Goal: Transaction & Acquisition: Purchase product/service

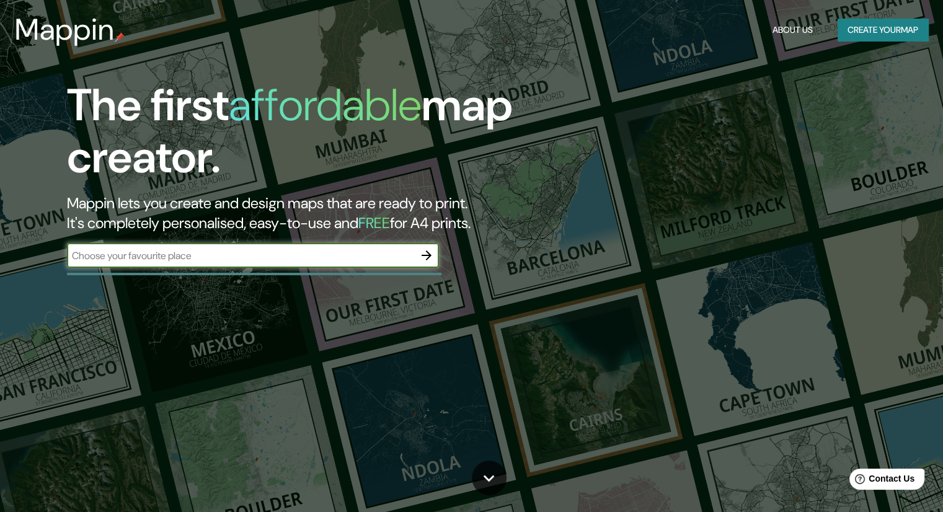
click at [365, 252] on input "text" at bounding box center [240, 256] width 347 height 14
type input "La paz bcs"
click at [426, 261] on icon "button" at bounding box center [426, 255] width 15 height 15
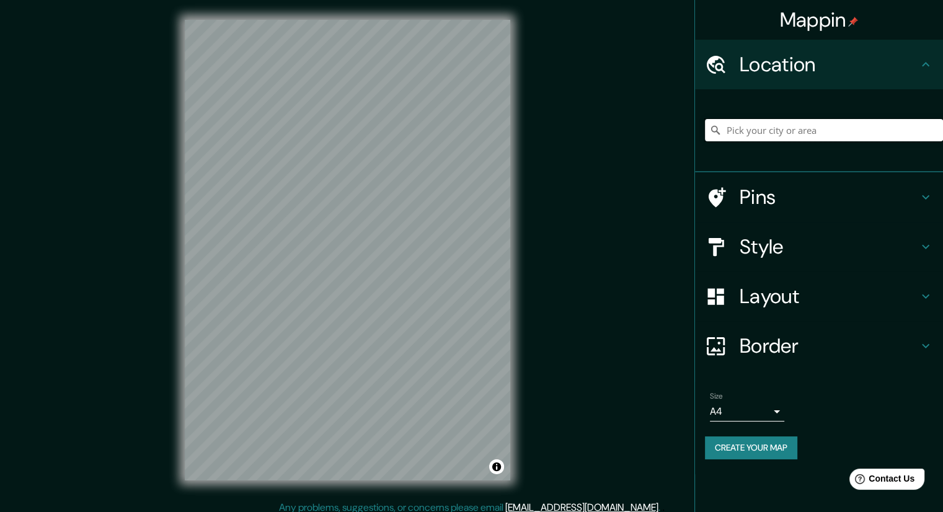
click at [867, 130] on input "Pick your city or area" at bounding box center [824, 130] width 238 height 22
click at [818, 132] on input "[GEOGRAPHIC_DATA][PERSON_NAME], [GEOGRAPHIC_DATA][US_STATE], [GEOGRAPHIC_DATA]" at bounding box center [824, 130] width 238 height 22
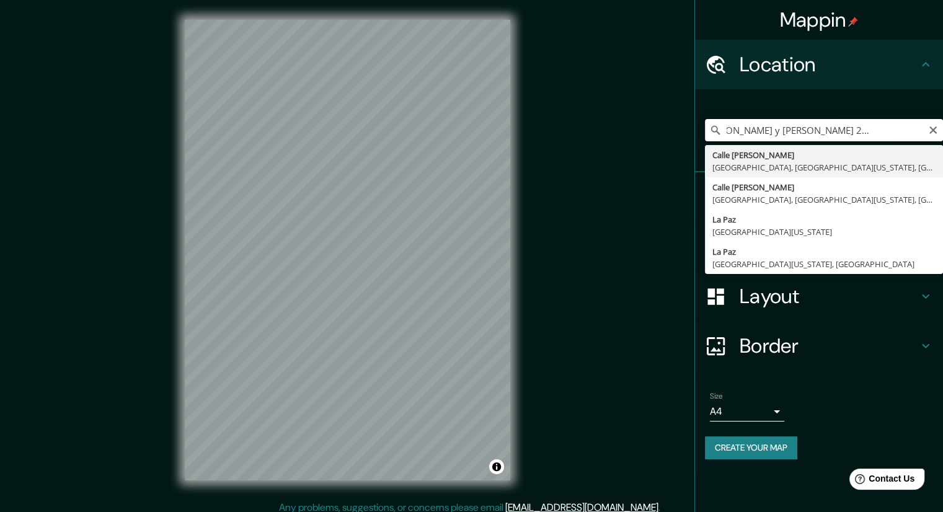
scroll to position [0, 51]
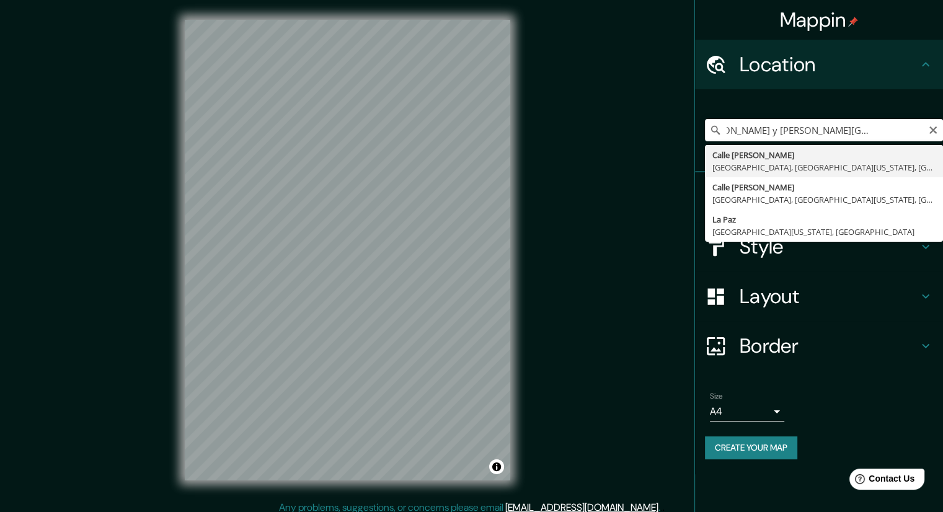
type input "[GEOGRAPHIC_DATA][PERSON_NAME], [GEOGRAPHIC_DATA], [GEOGRAPHIC_DATA][US_STATE],…"
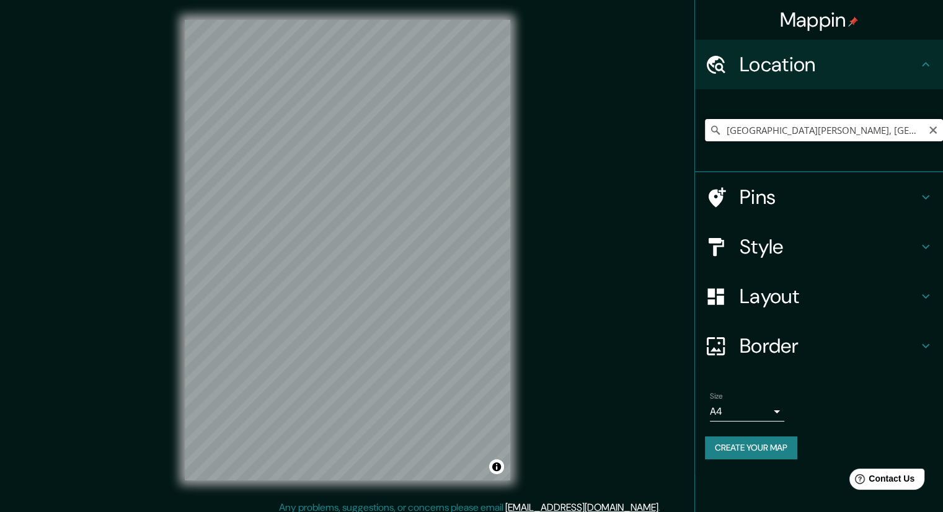
click at [876, 135] on input "[GEOGRAPHIC_DATA][PERSON_NAME], [GEOGRAPHIC_DATA], [GEOGRAPHIC_DATA][US_STATE],…" at bounding box center [824, 130] width 238 height 22
click at [814, 348] on h4 "Border" at bounding box center [829, 345] width 179 height 25
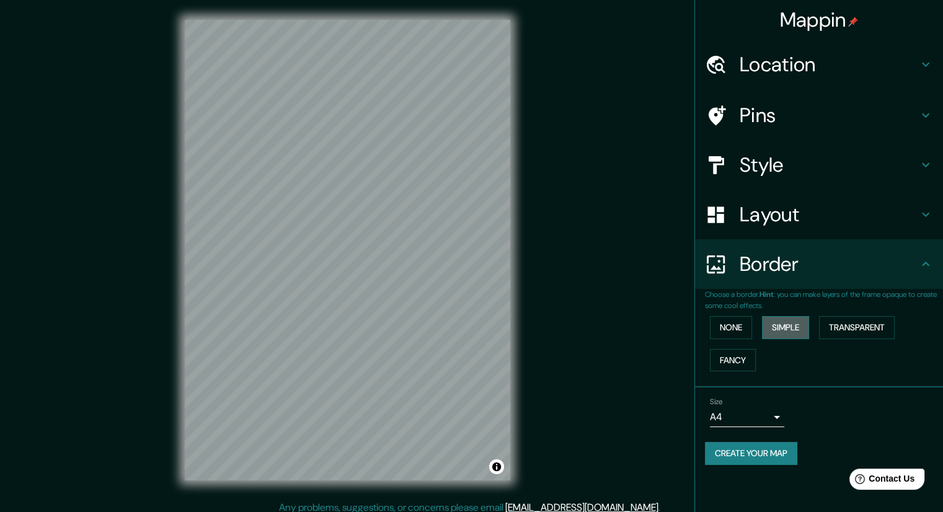
click at [790, 334] on button "Simple" at bounding box center [785, 327] width 47 height 23
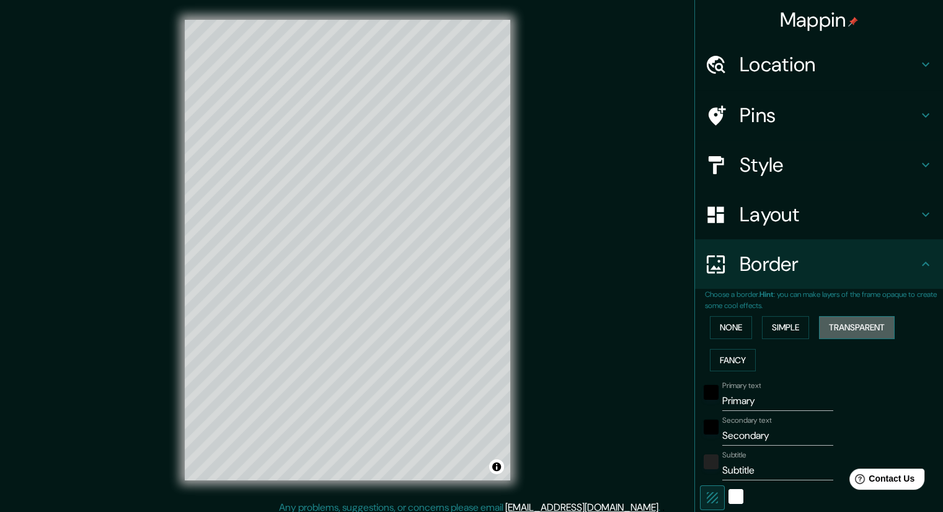
click at [873, 330] on button "Transparent" at bounding box center [857, 327] width 76 height 23
click at [730, 323] on button "None" at bounding box center [731, 327] width 42 height 23
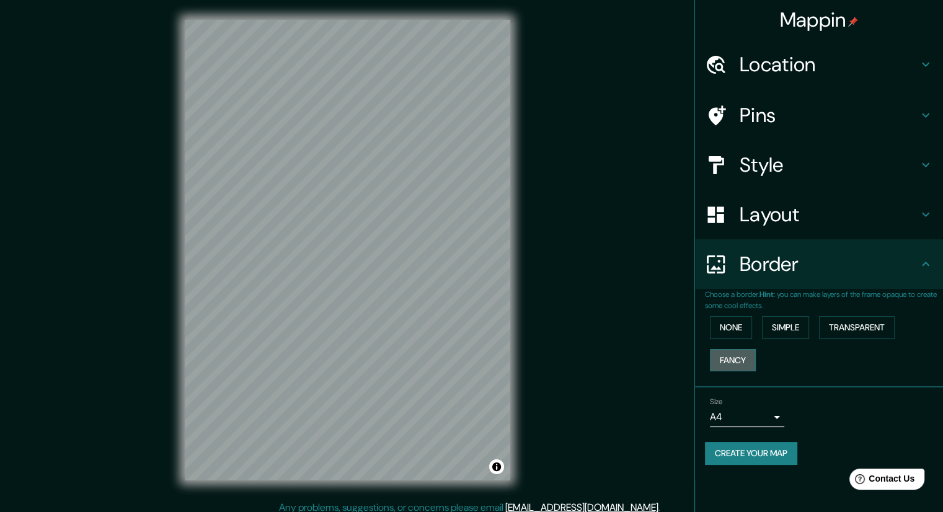
click at [744, 363] on button "Fancy" at bounding box center [733, 360] width 46 height 23
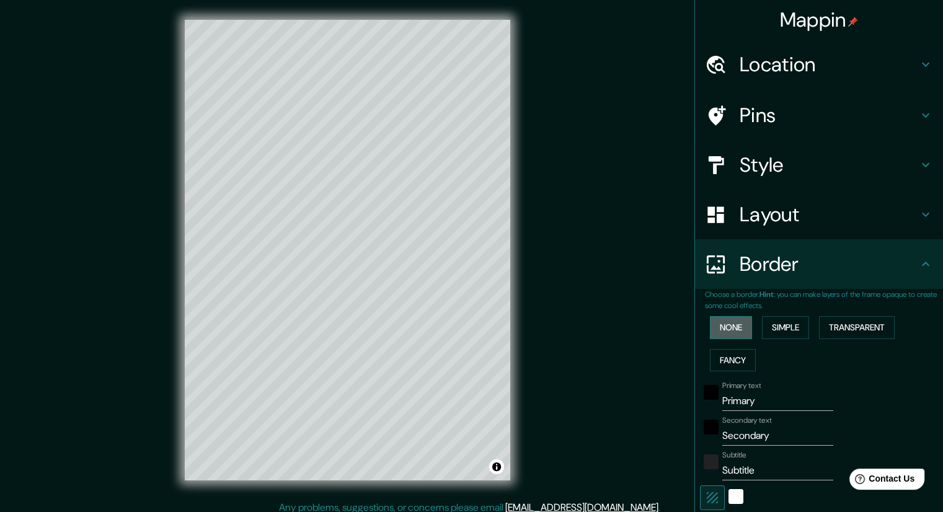
click at [736, 328] on button "None" at bounding box center [731, 327] width 42 height 23
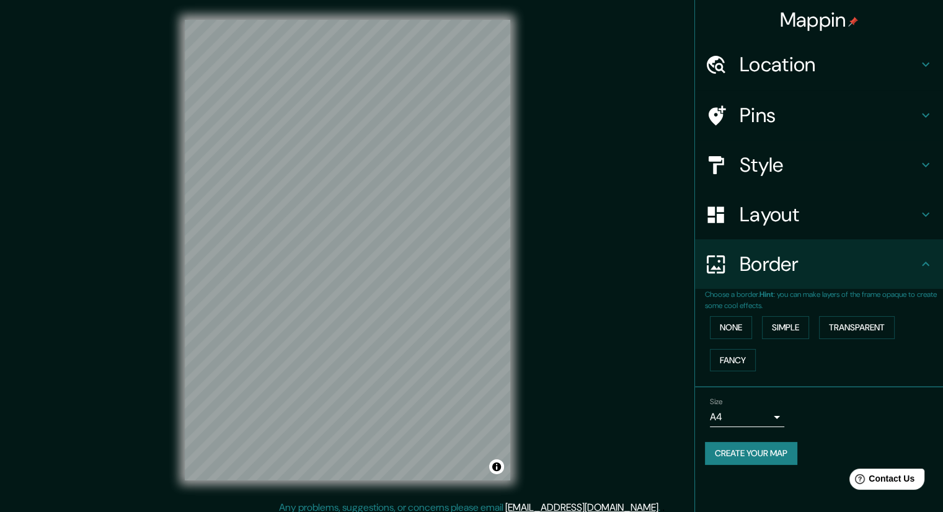
click at [870, 202] on h4 "Layout" at bounding box center [829, 214] width 179 height 25
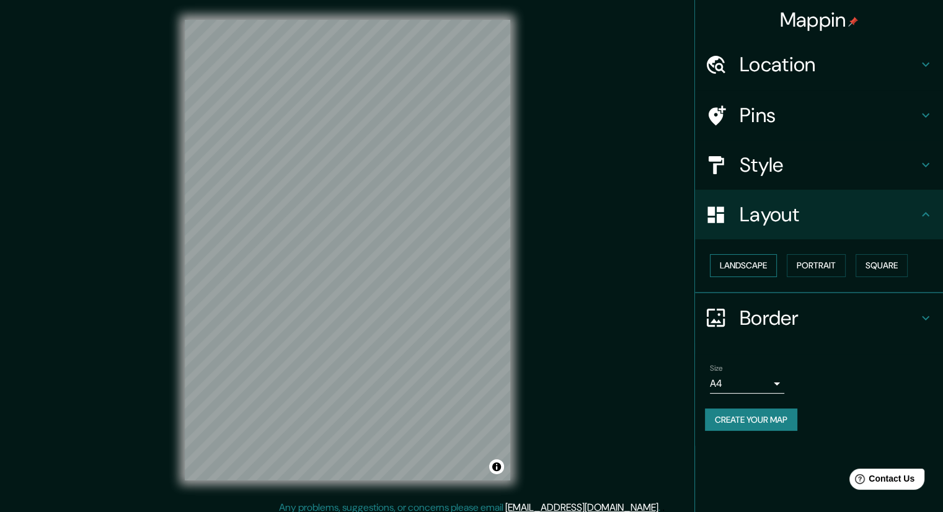
click at [762, 265] on button "Landscape" at bounding box center [743, 265] width 67 height 23
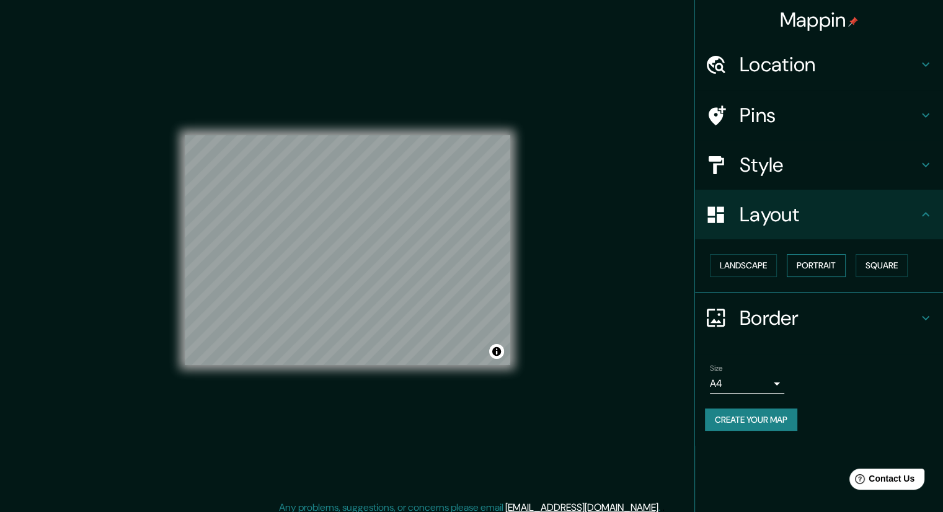
click at [831, 269] on button "Portrait" at bounding box center [816, 265] width 59 height 23
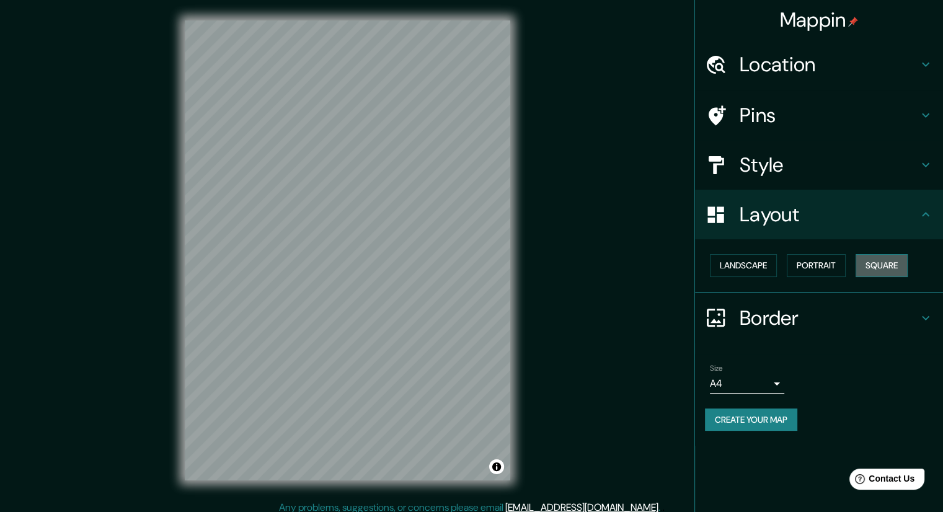
click at [875, 269] on button "Square" at bounding box center [881, 265] width 52 height 23
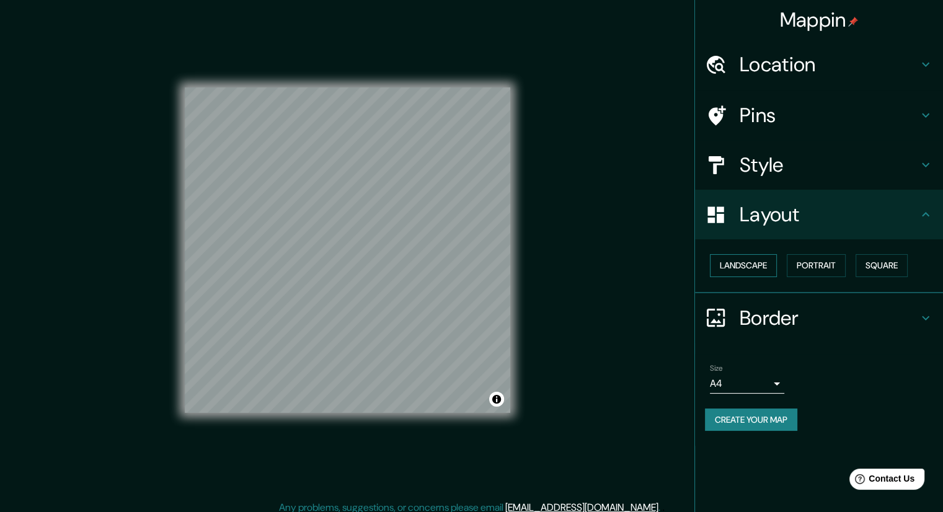
click at [764, 262] on button "Landscape" at bounding box center [743, 265] width 67 height 23
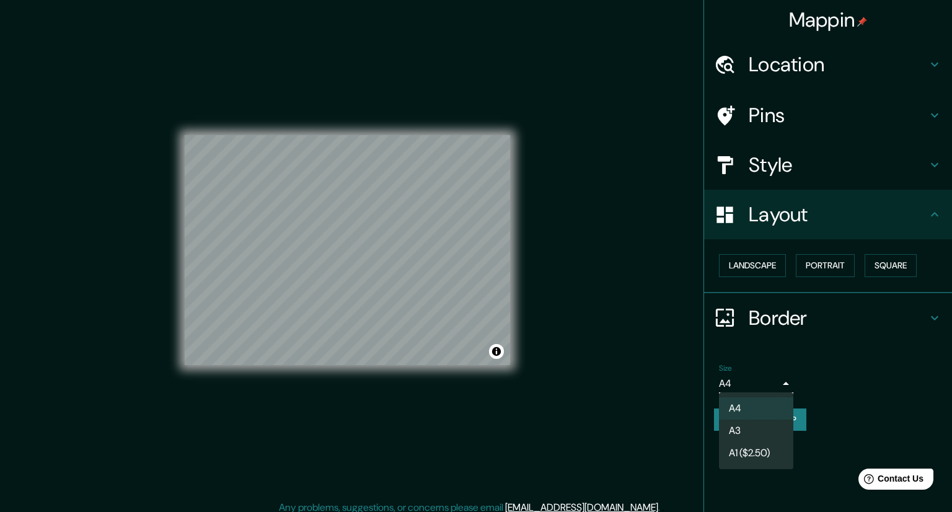
click at [771, 383] on body "Mappin Location [STREET_ADDRESS][PERSON_NAME][US_STATE] Pins Style Layout Lands…" at bounding box center [476, 256] width 952 height 512
click at [767, 431] on li "A3" at bounding box center [756, 431] width 74 height 22
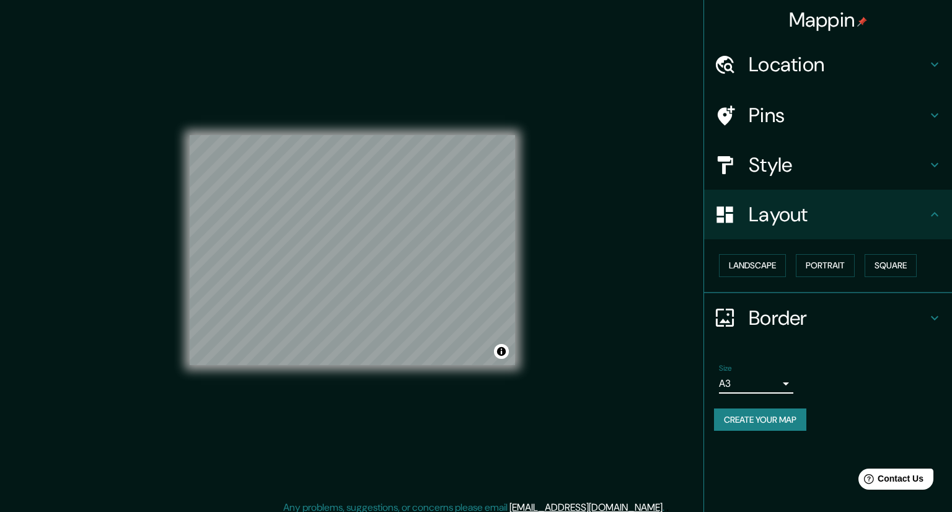
click at [771, 381] on body "Mappin Location [STREET_ADDRESS][PERSON_NAME][US_STATE] Pins Style Layout Lands…" at bounding box center [476, 256] width 952 height 512
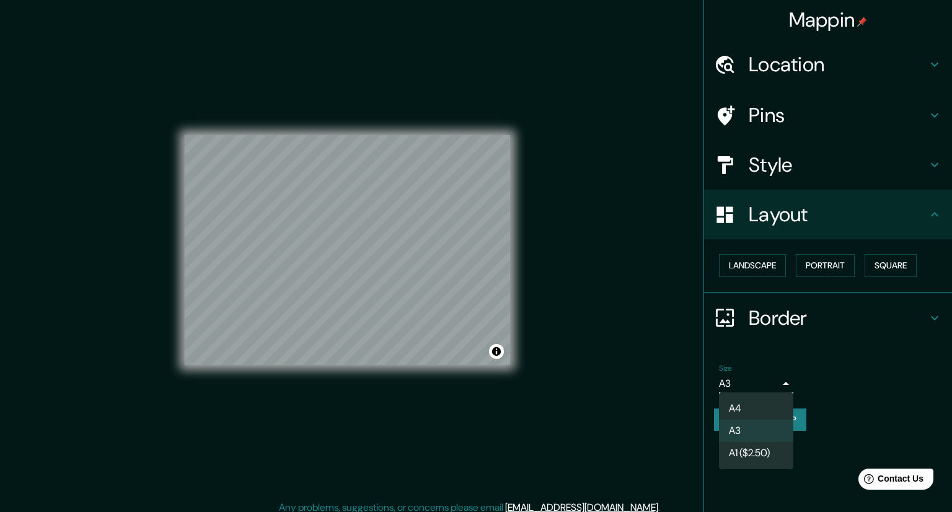
click at [770, 407] on li "A4" at bounding box center [756, 408] width 74 height 22
type input "single"
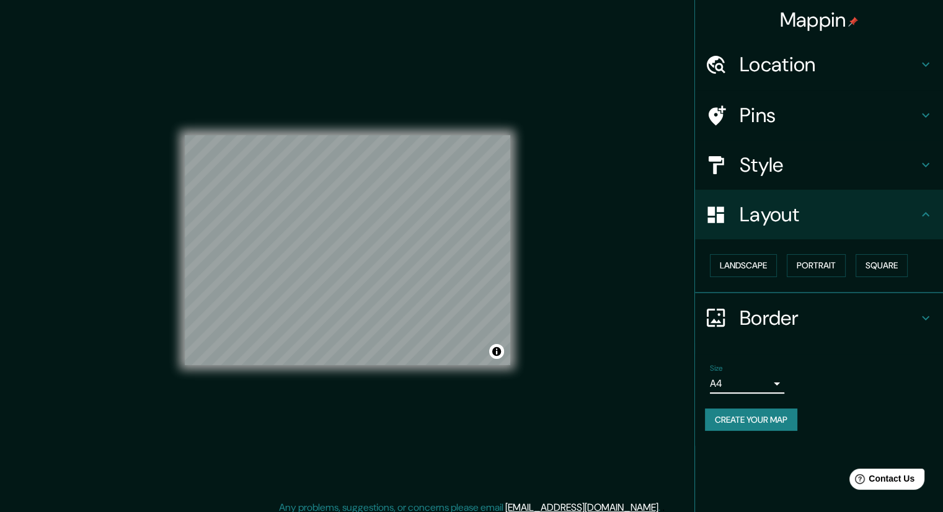
click at [915, 65] on h4 "Location" at bounding box center [829, 64] width 179 height 25
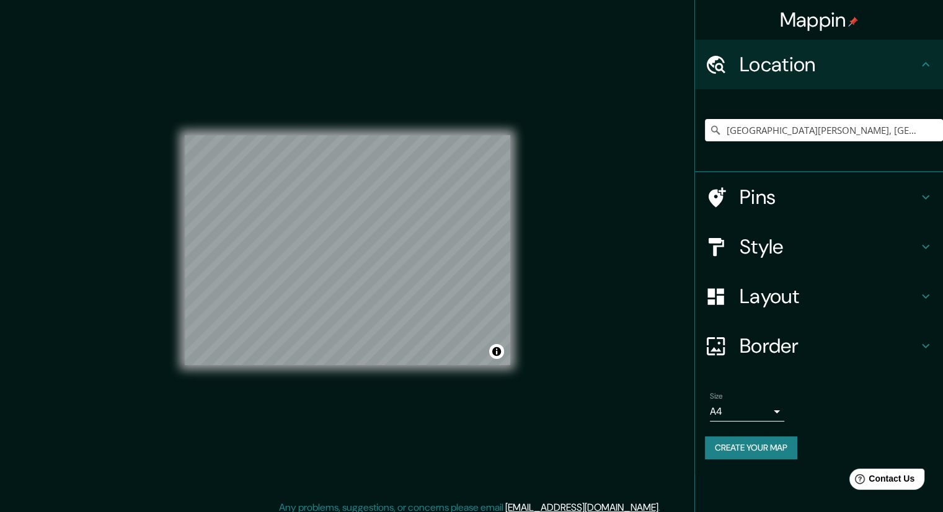
click at [917, 64] on h4 "Location" at bounding box center [829, 64] width 179 height 25
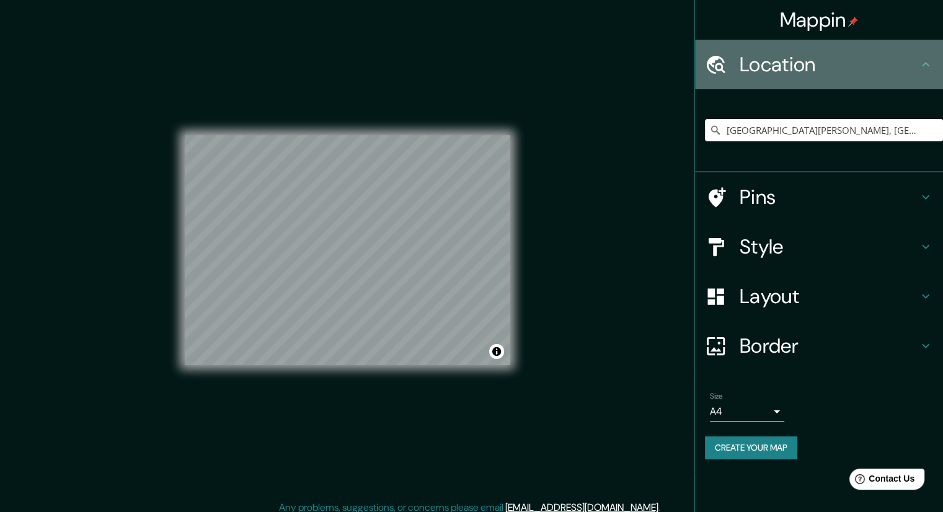
click at [929, 58] on icon at bounding box center [925, 64] width 15 height 15
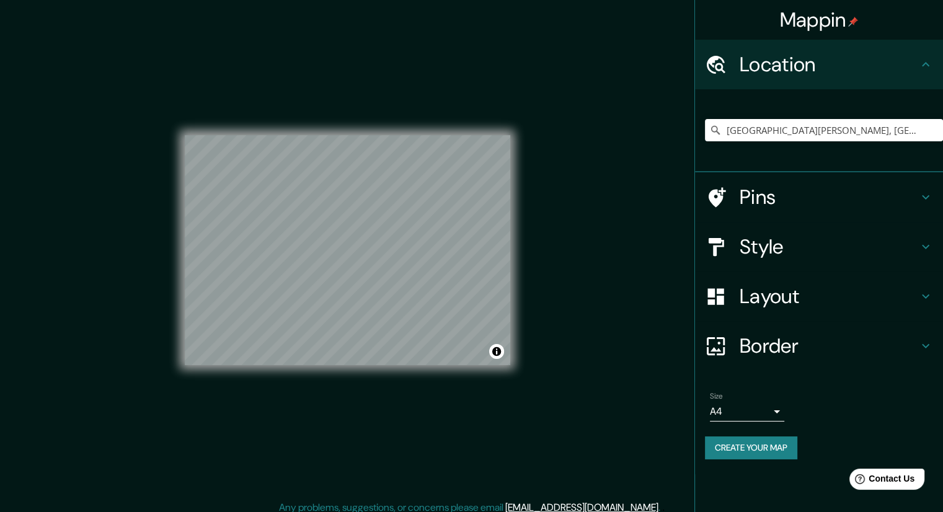
click at [922, 192] on icon at bounding box center [925, 197] width 15 height 15
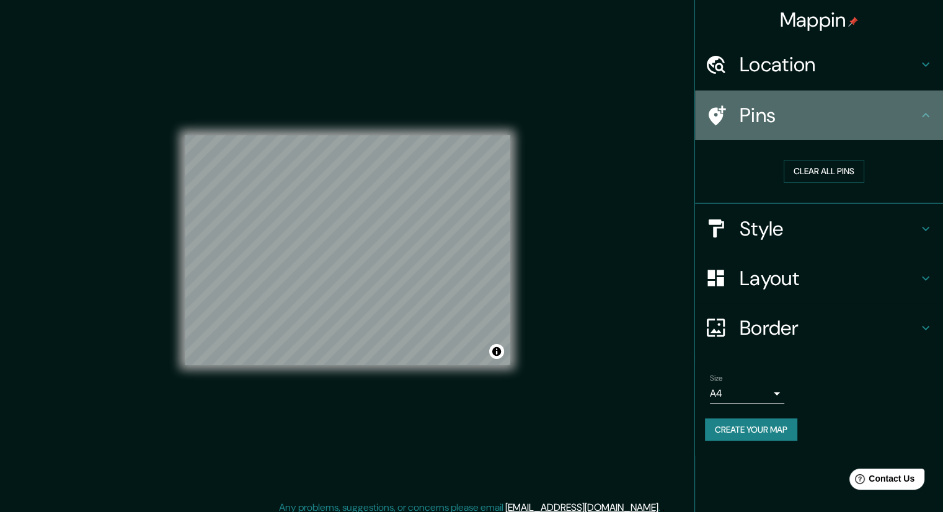
click at [924, 115] on icon at bounding box center [925, 115] width 7 height 4
